Goal: Transaction & Acquisition: Book appointment/travel/reservation

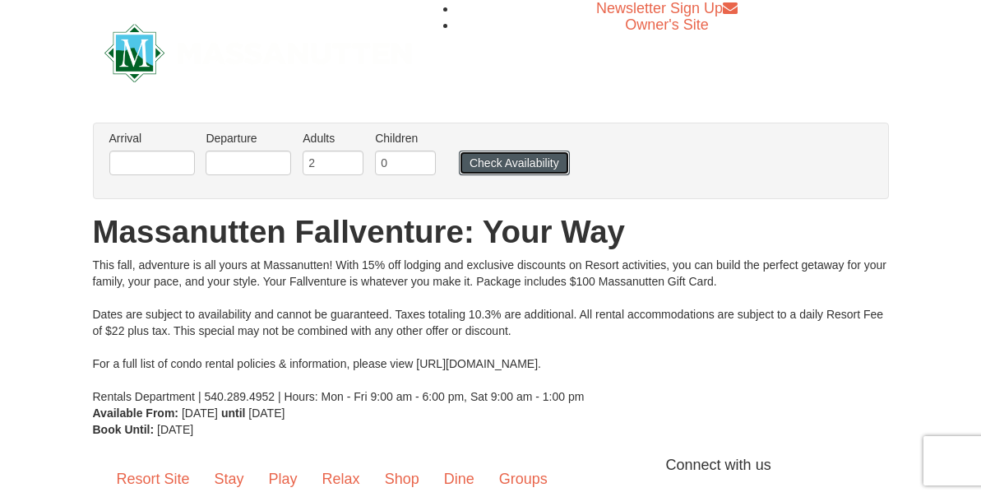
click at [494, 175] on button "Check Availability" at bounding box center [514, 163] width 111 height 25
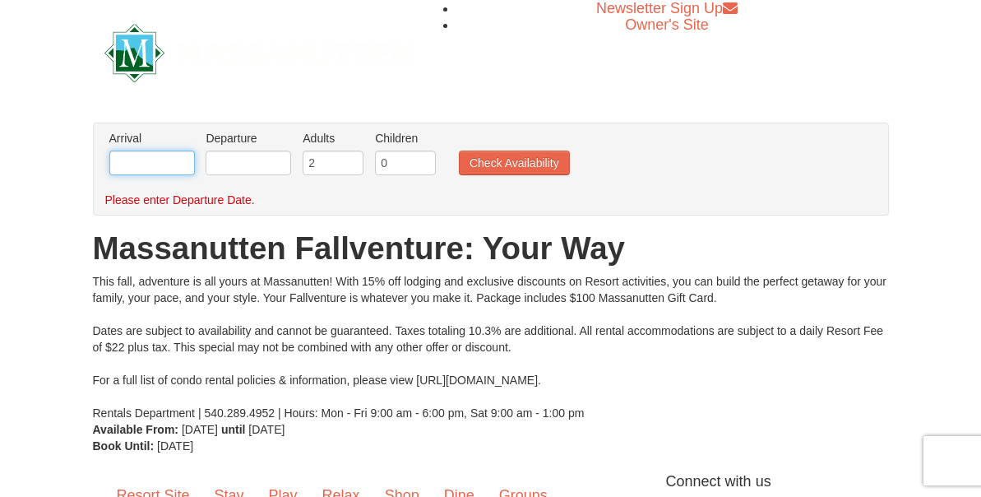
click at [193, 175] on input "text" at bounding box center [152, 163] width 86 height 25
click at [0, 0] on select "Sep Oct Nov Dec" at bounding box center [0, 0] width 0 height 0
click at [0, 0] on td "10" at bounding box center [0, 0] width 0 height 0
type input "[DATE]"
click at [256, 175] on input "text" at bounding box center [249, 163] width 86 height 25
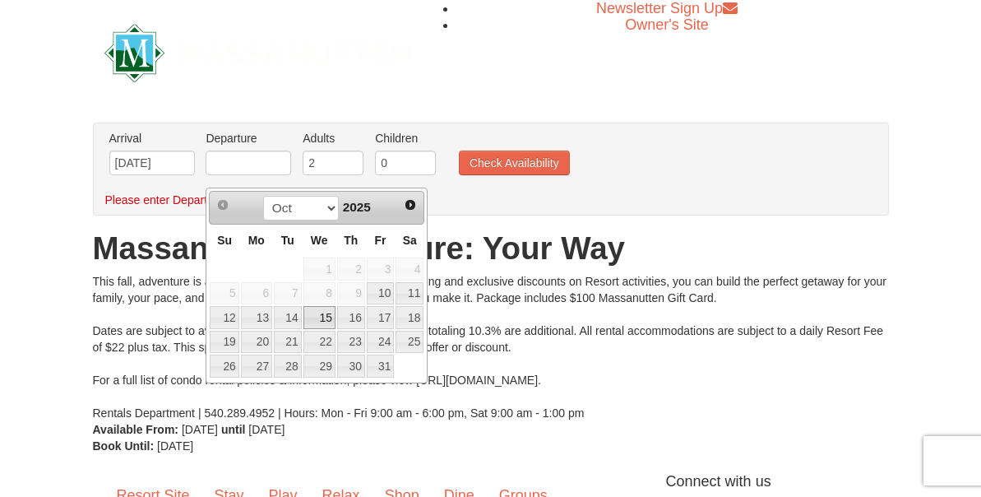
click at [304, 306] on link "15" at bounding box center [320, 317] width 32 height 23
type input "[DATE]"
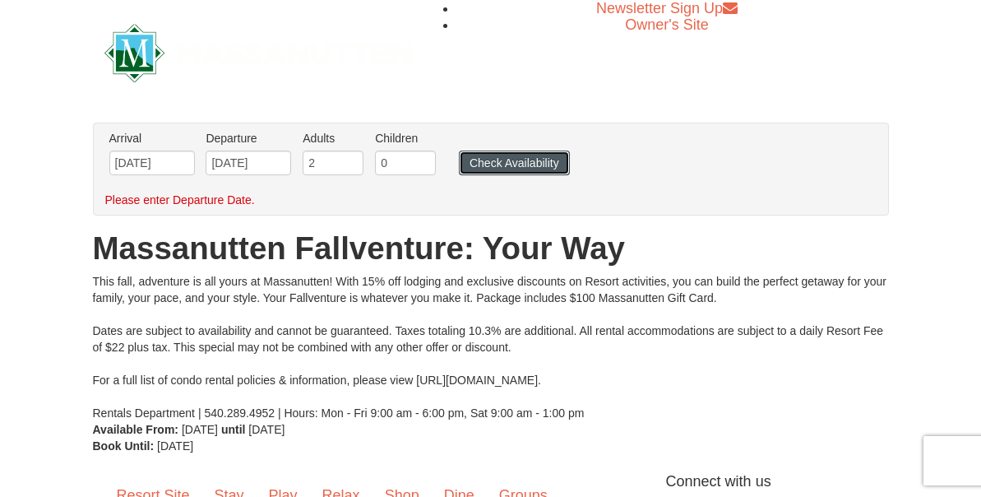
click at [494, 168] on button "Check Availability" at bounding box center [514, 163] width 111 height 25
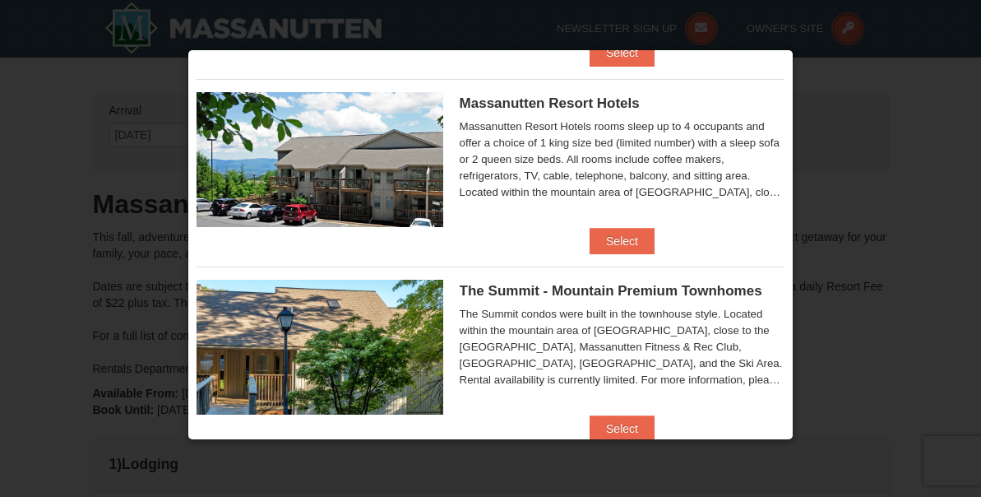
click at [855, 87] on div at bounding box center [490, 248] width 981 height 497
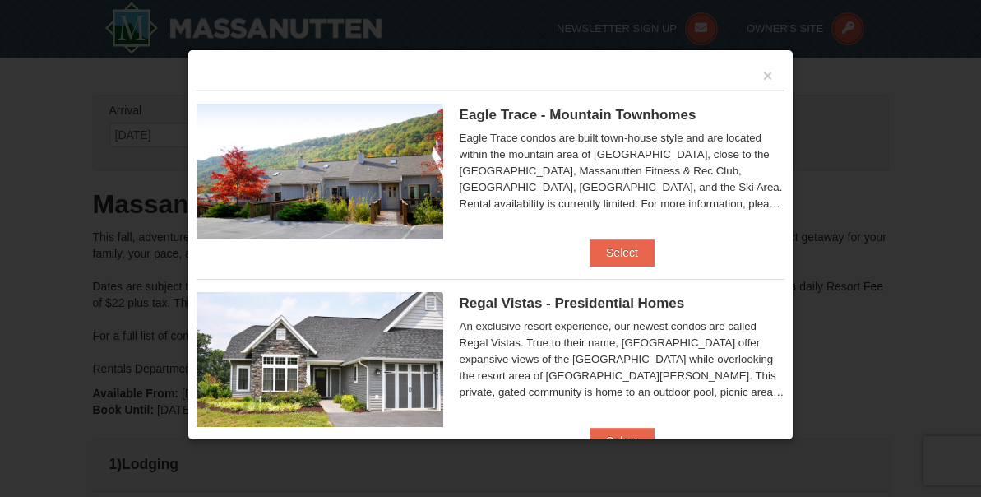
click at [871, 123] on div at bounding box center [490, 248] width 981 height 497
